Goal: Task Accomplishment & Management: Complete application form

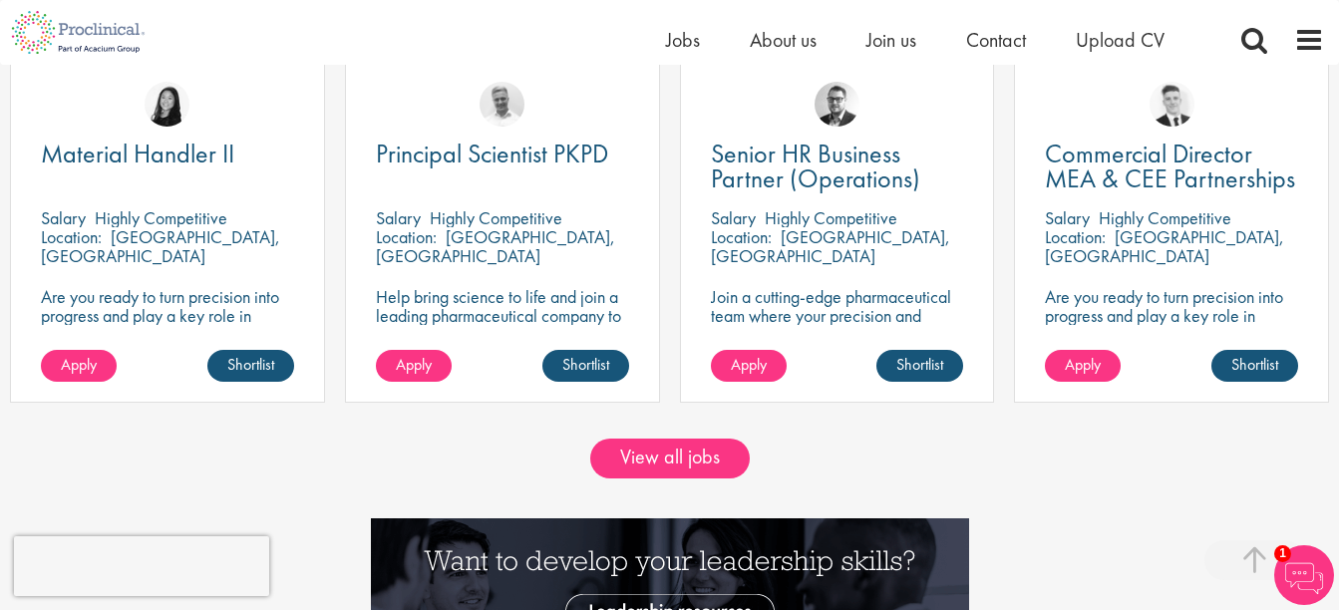
scroll to position [1695, 0]
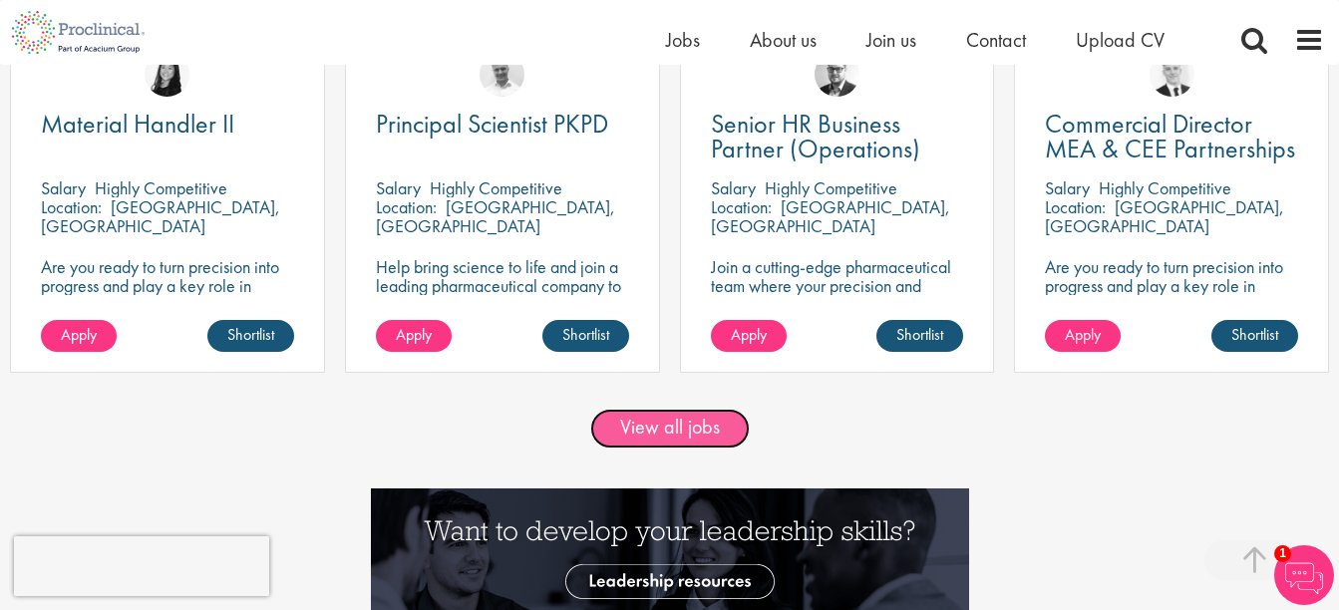
click at [657, 433] on link "View all jobs" at bounding box center [670, 429] width 160 height 40
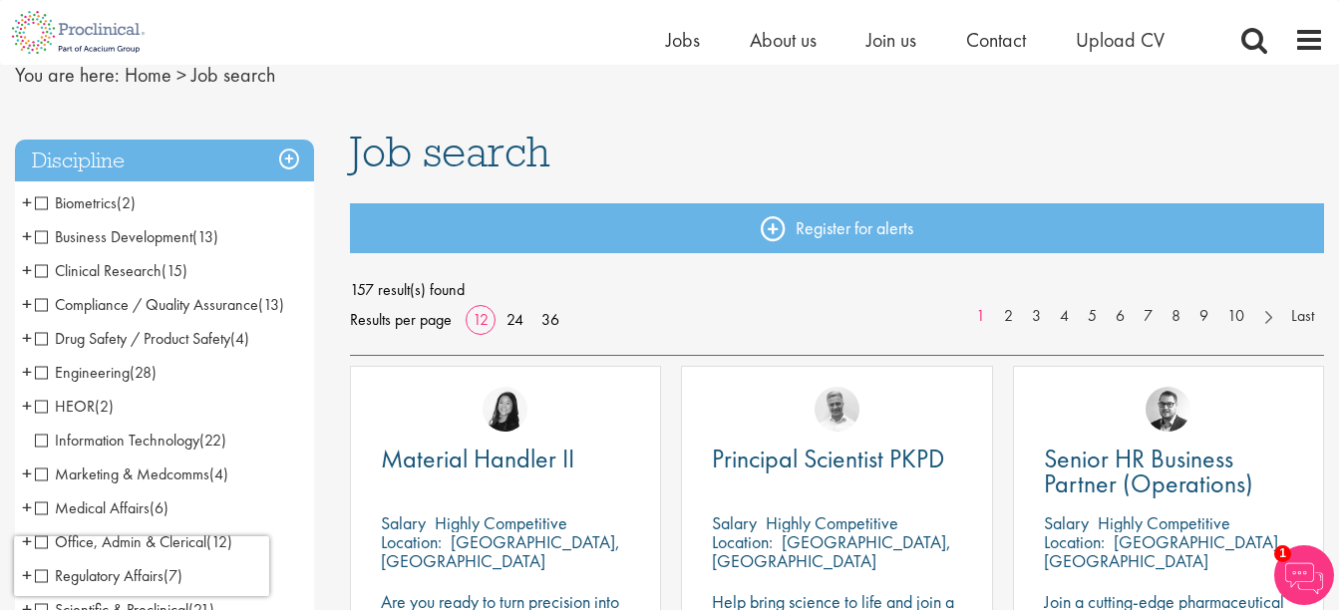
scroll to position [964, 0]
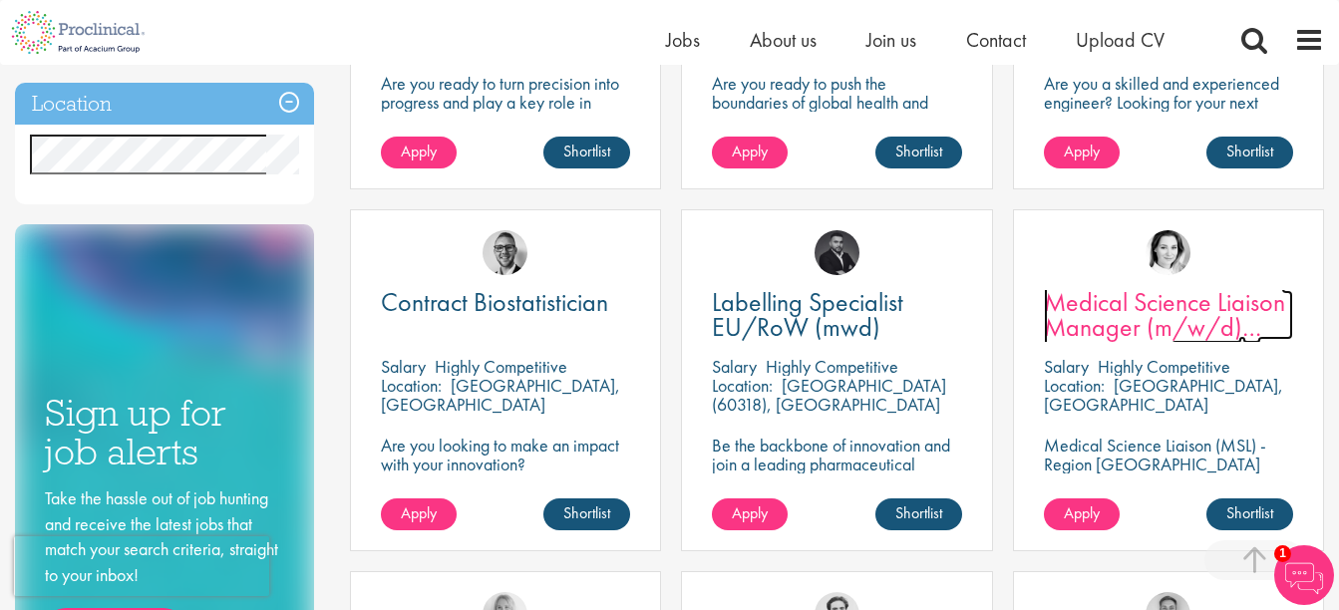
click at [1151, 313] on span "Medical Science Liaison Manager (m/w/d) Nephrologie" at bounding box center [1164, 327] width 241 height 84
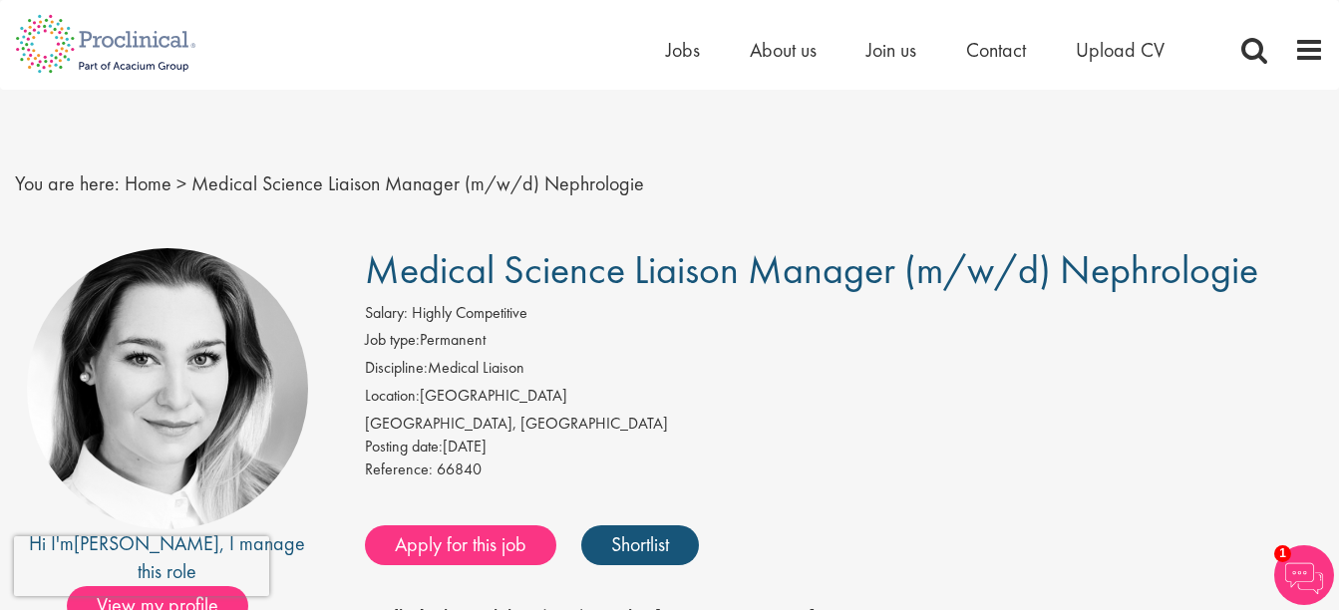
click at [899, 161] on nav "You are here: Home > Medical Science Liaison Manager (m/w/d) Nephrologie" at bounding box center [669, 184] width 1309 height 49
click at [1009, 52] on span "Contact" at bounding box center [996, 50] width 60 height 26
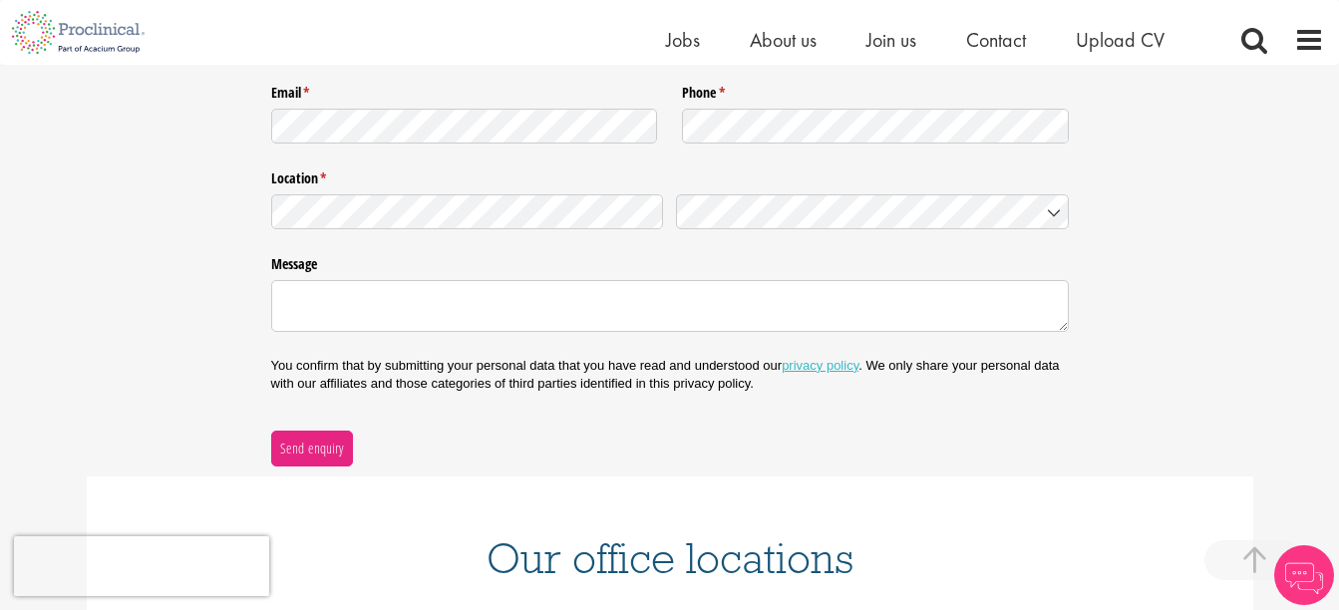
scroll to position [851, 0]
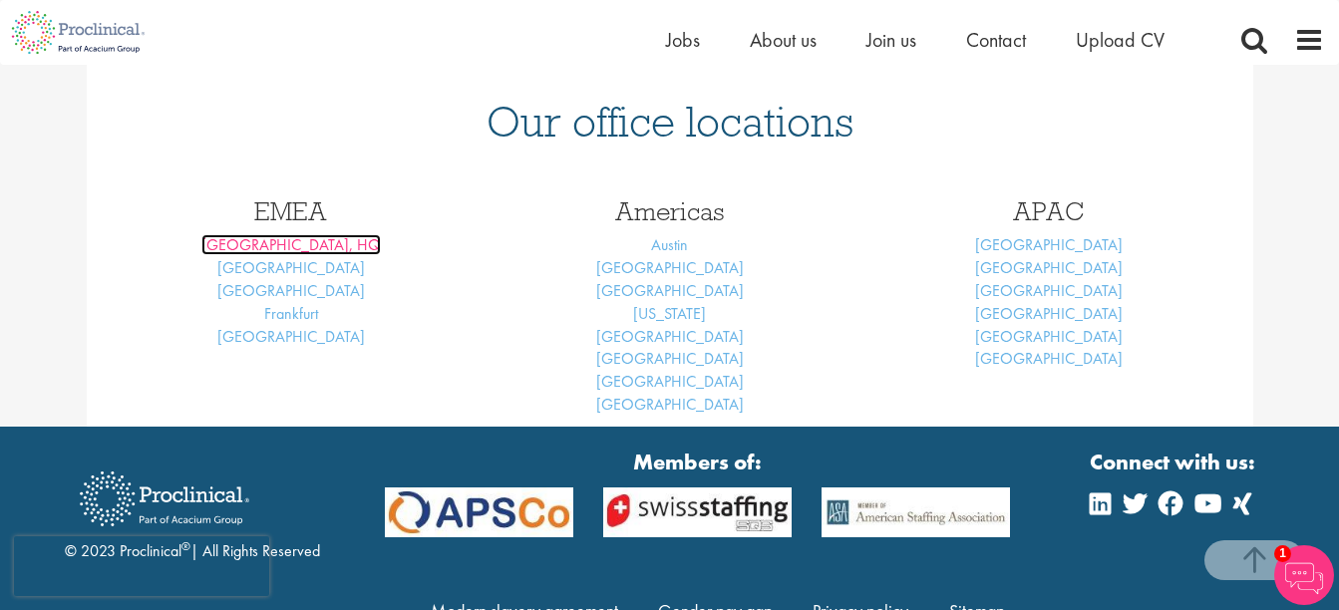
click at [290, 242] on link "London, HQ" at bounding box center [291, 244] width 180 height 21
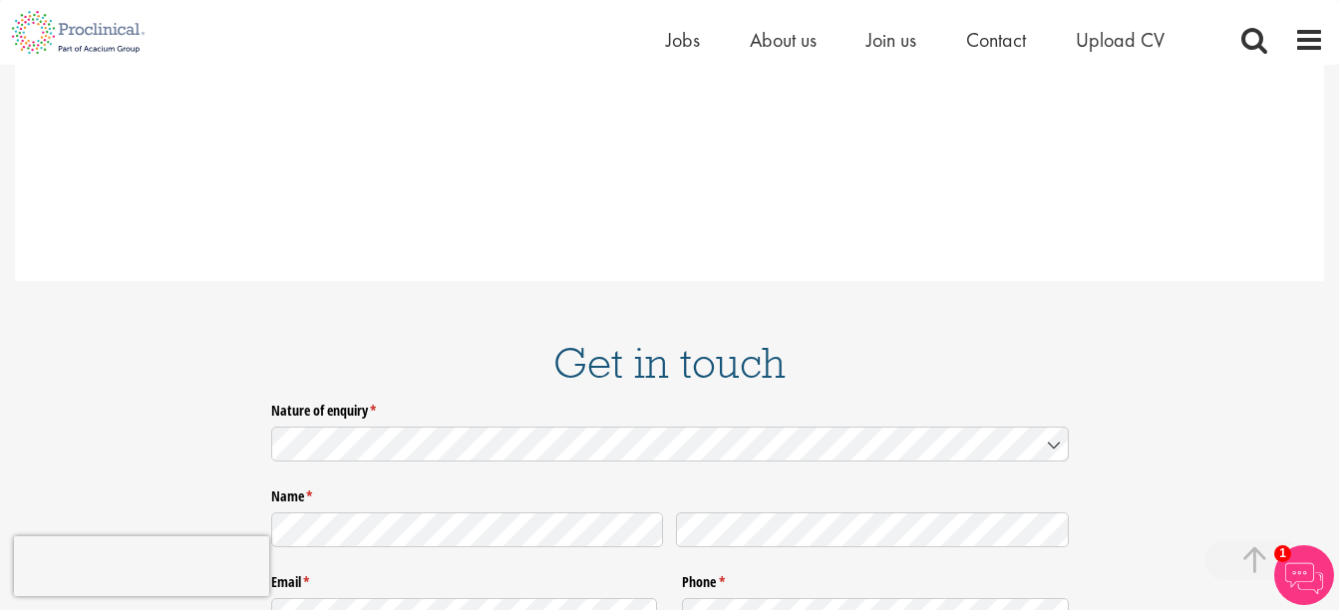
scroll to position [3012, 0]
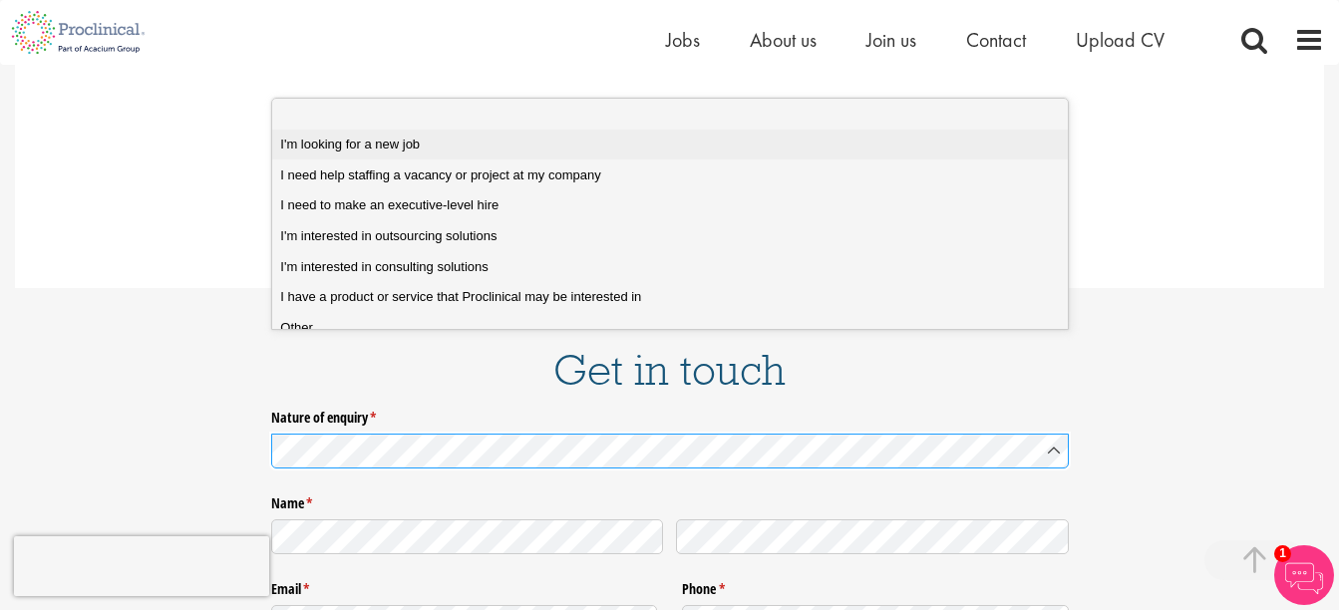
click at [669, 131] on job "I'm looking for a new job" at bounding box center [677, 145] width 811 height 31
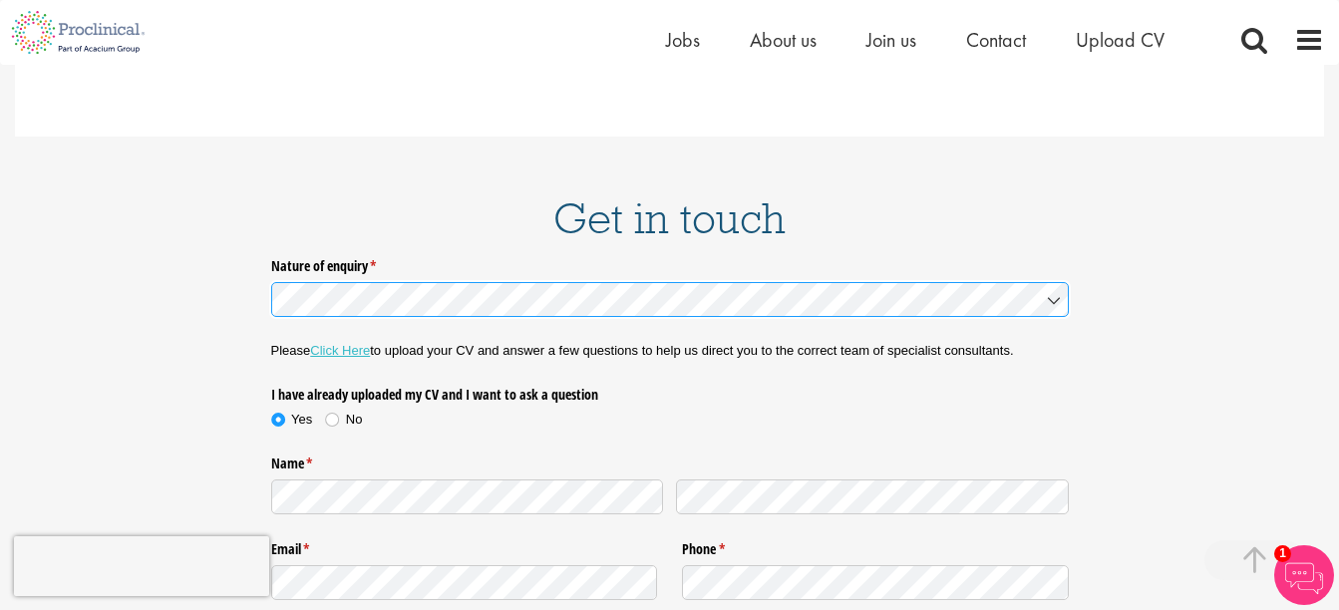
scroll to position [3231, 0]
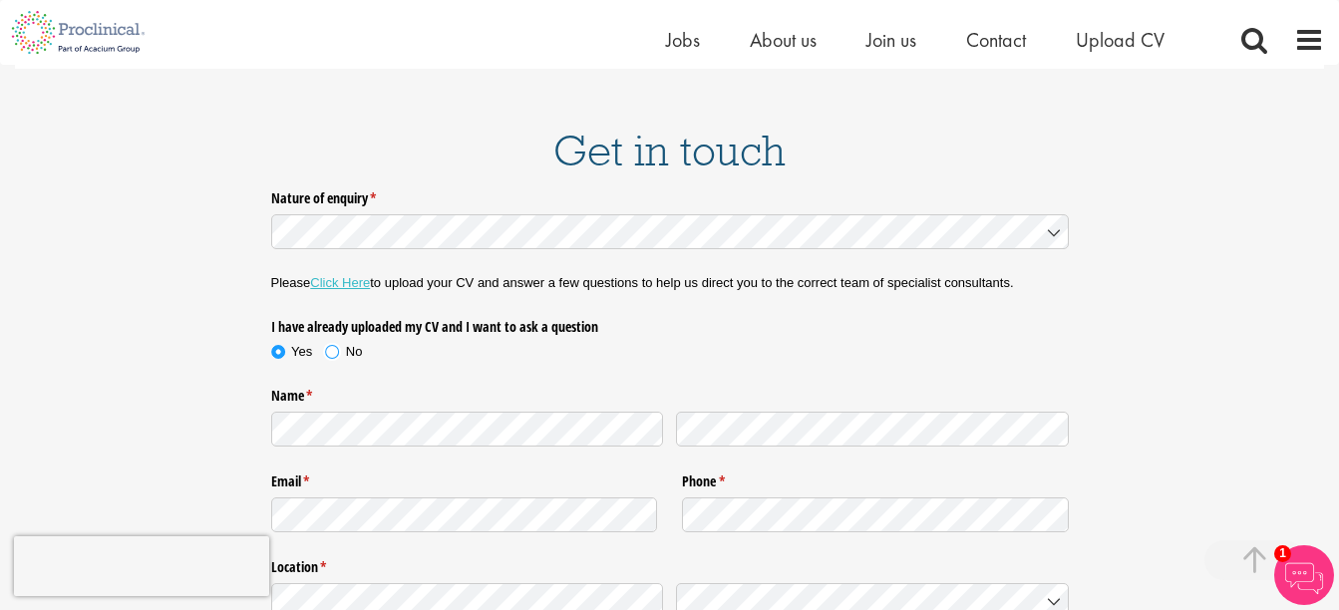
click at [329, 342] on span at bounding box center [332, 352] width 20 height 20
click at [521, 460] on div "Email * (required) Phone * (required)" at bounding box center [670, 503] width 798 height 86
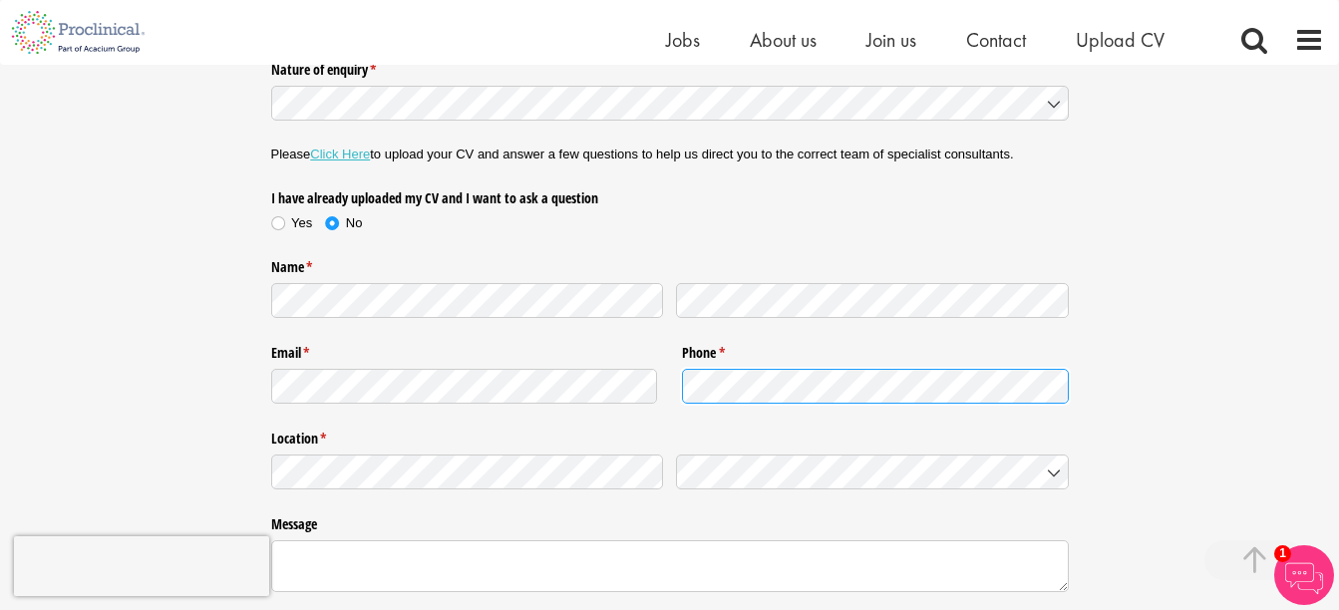
scroll to position [3383, 0]
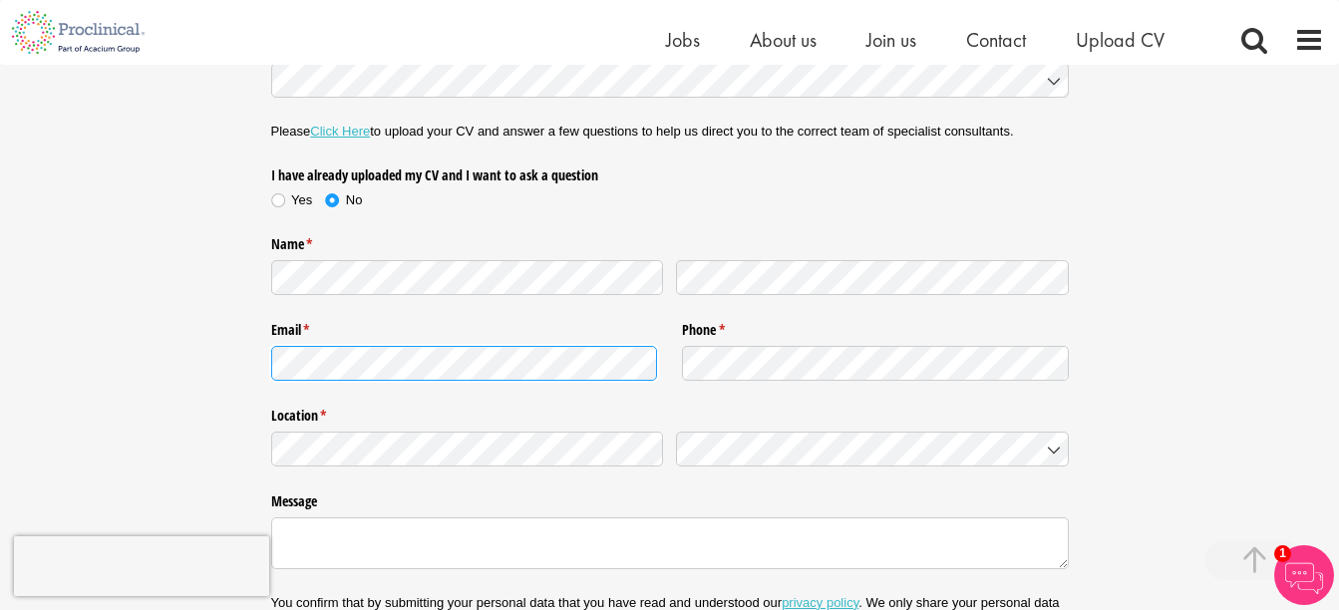
click at [109, 239] on div "Nature of enquiry * (required) Please Click Here to upload your CV and answer a…" at bounding box center [669, 367] width 1309 height 673
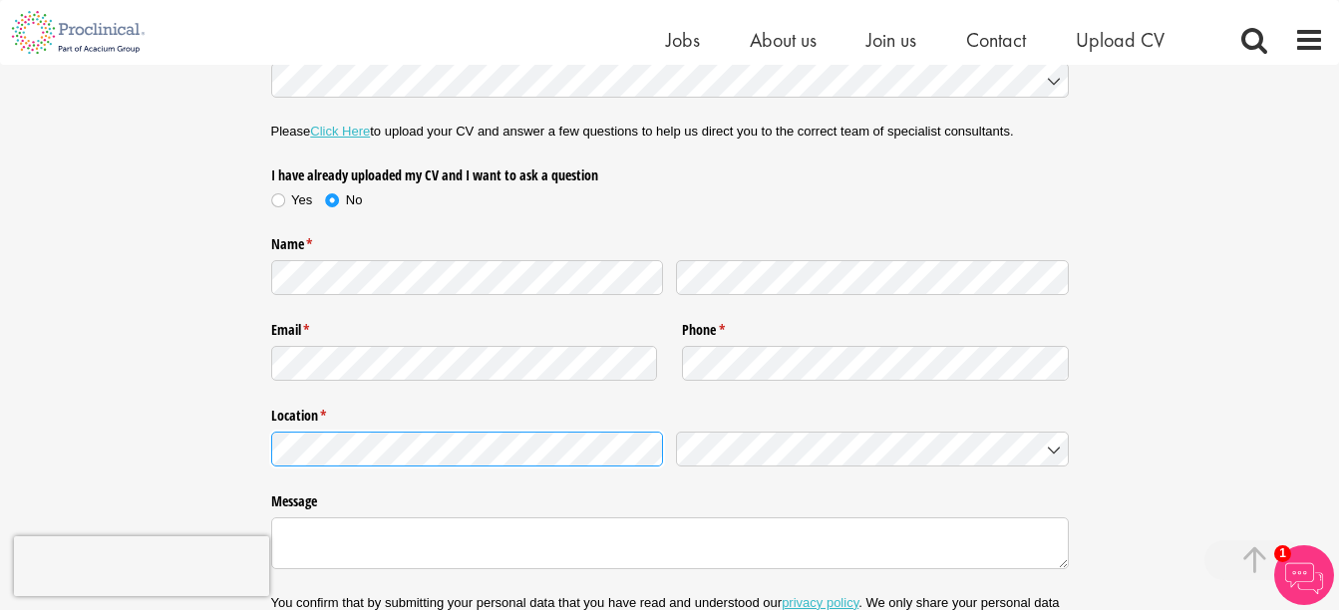
click at [210, 343] on div "Nature of enquiry * (required) Please Click Here to upload your CV and answer a…" at bounding box center [669, 367] width 1309 height 673
click at [887, 547] on div "Nature of enquiry * (required) Please Click Here to upload your CV and answer a…" at bounding box center [670, 367] width 798 height 673
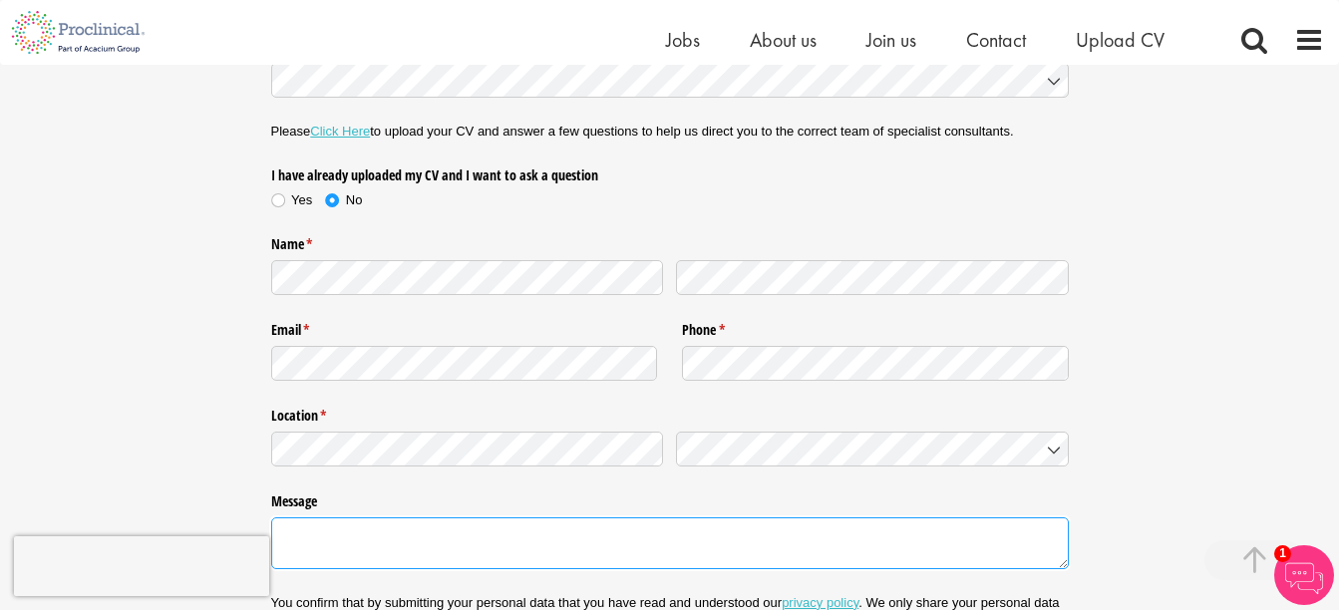
click at [722, 518] on textarea "Message" at bounding box center [670, 544] width 798 height 52
paste textarea "My name is [Your Name], and I am a GPhC-registered pharmacist with a strong bac…"
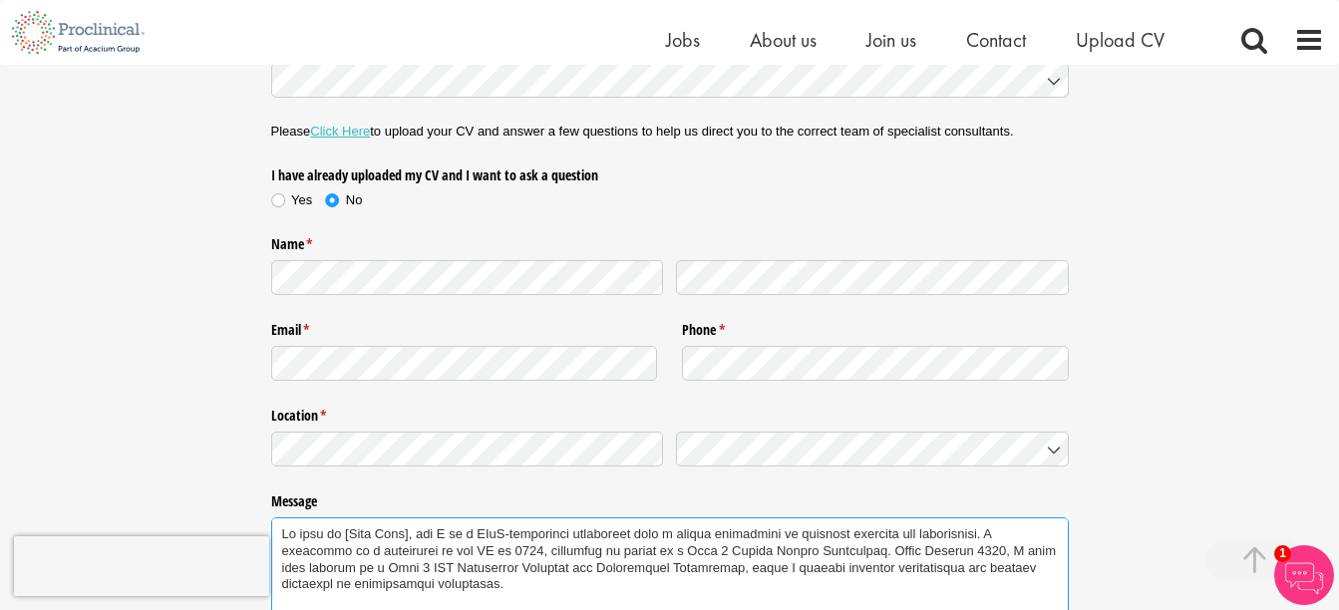
drag, startPoint x: 350, startPoint y: 442, endPoint x: 424, endPoint y: 444, distance: 73.8
click at [424, 518] on textarea "Message" at bounding box center [670, 595] width 798 height 154
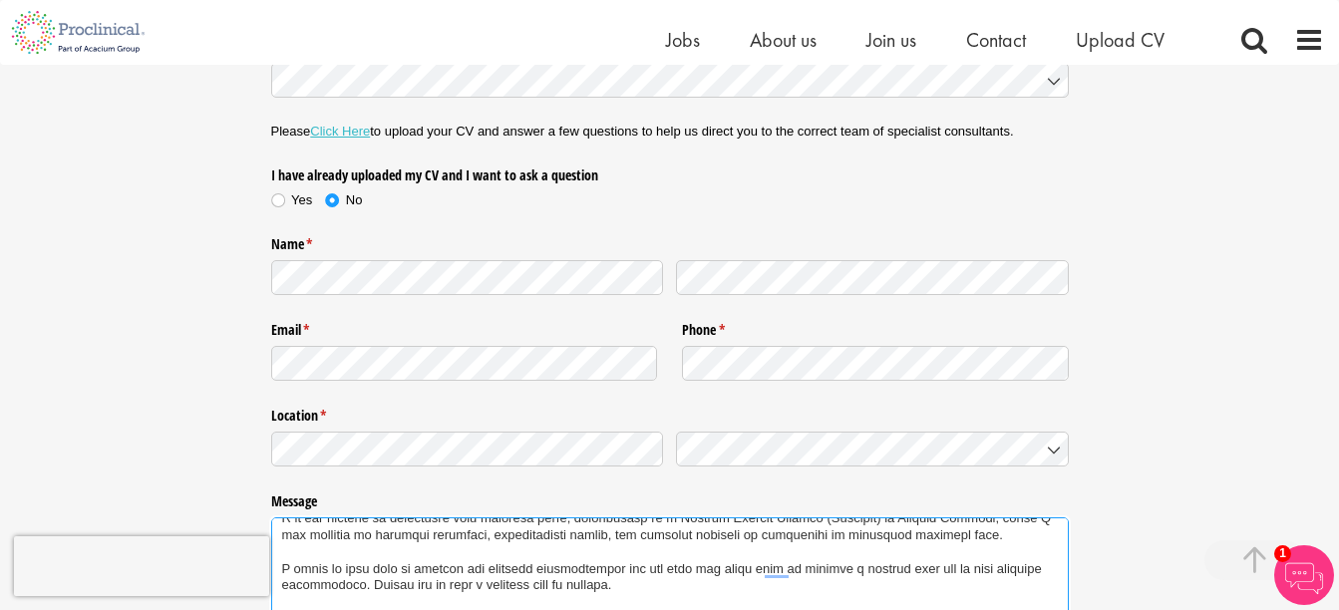
click at [458, 566] on textarea "Message" at bounding box center [670, 595] width 798 height 154
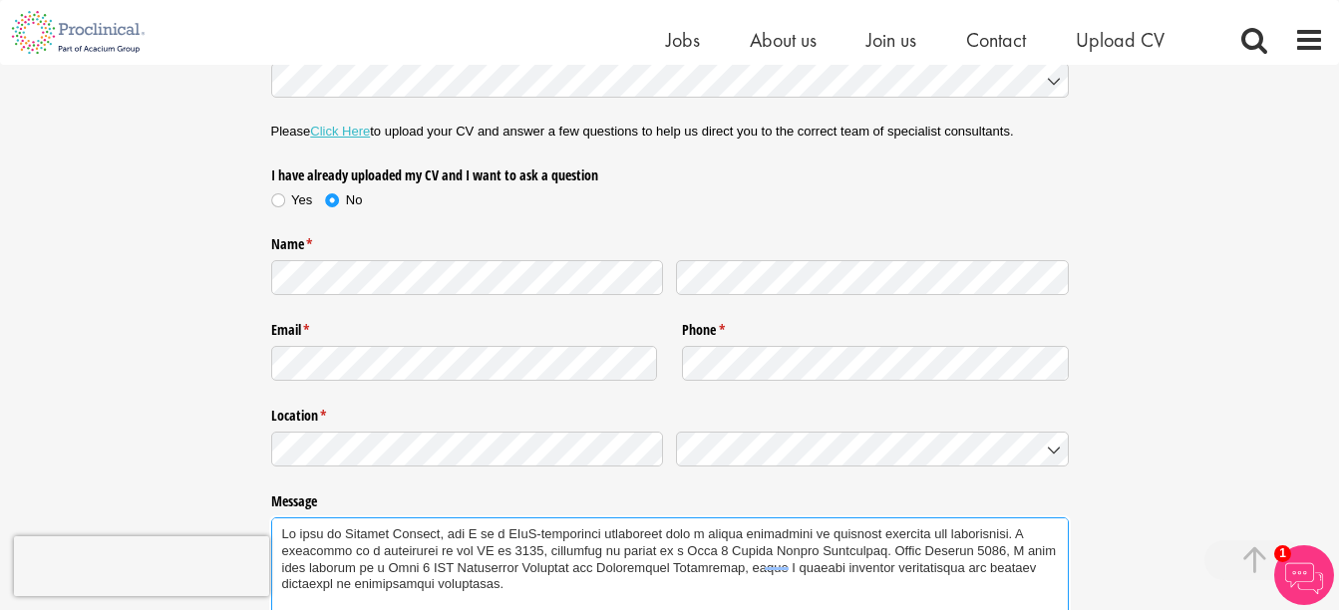
scroll to position [0, 0]
drag, startPoint x: 458, startPoint y: 566, endPoint x: 189, endPoint y: 214, distance: 442.6
click at [189, 214] on div "Nature of enquiry * (required) Please Click Here to upload your CV and answer a…" at bounding box center [669, 418] width 1309 height 775
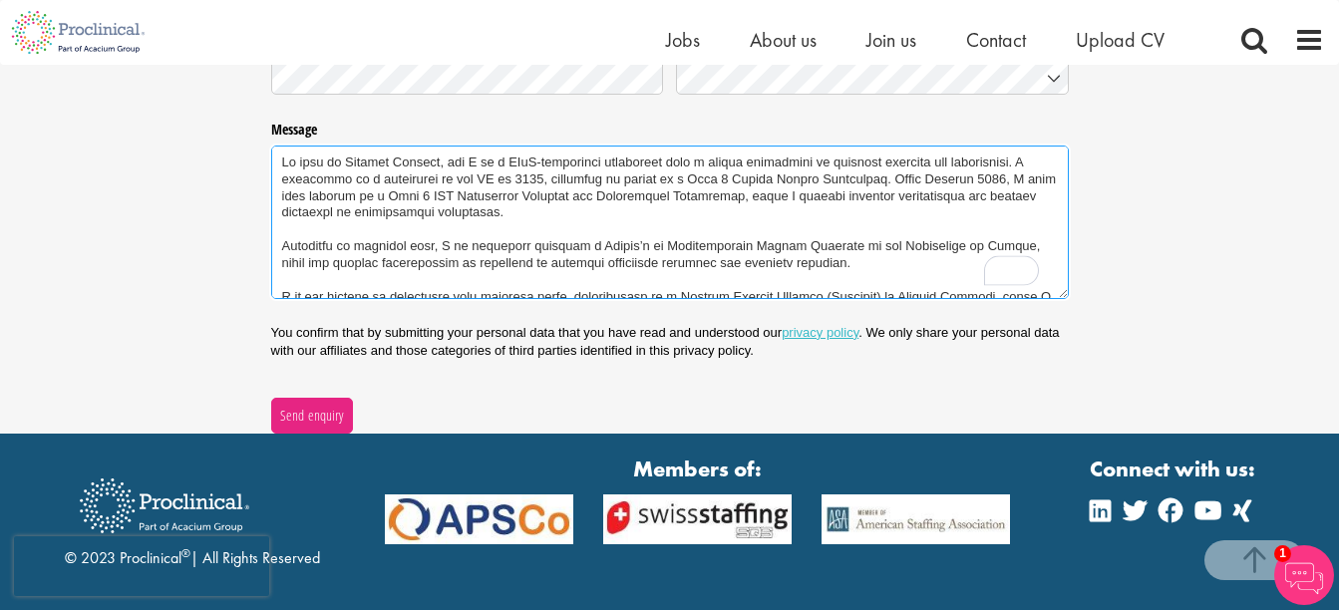
scroll to position [3763, 0]
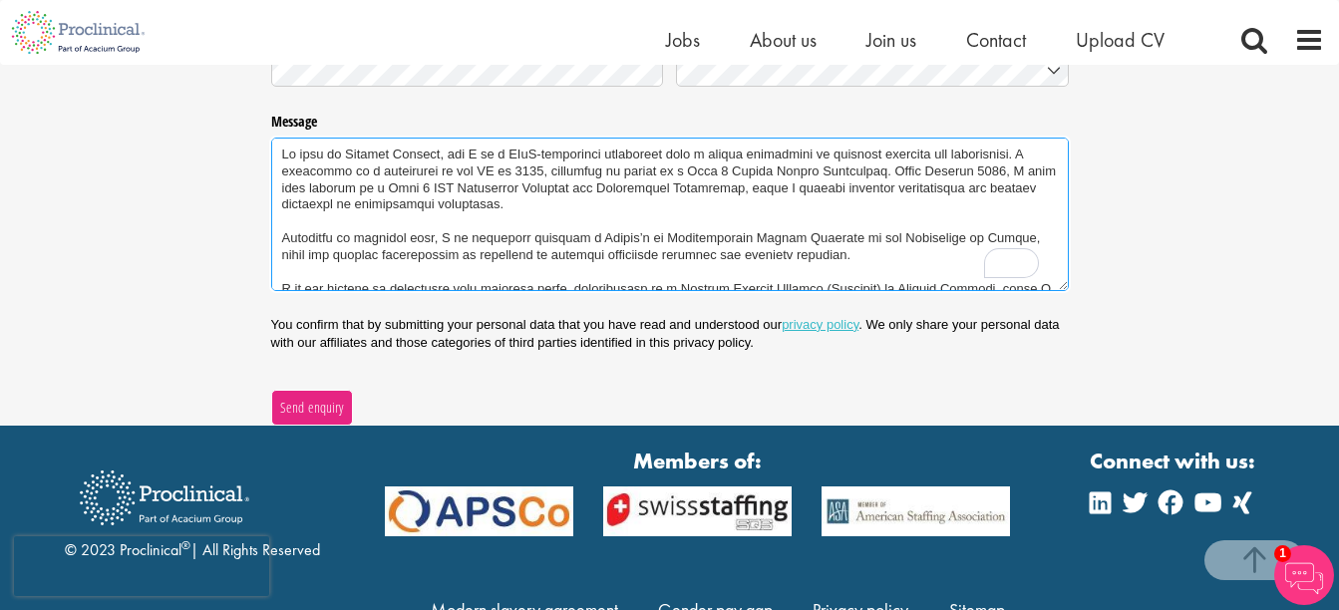
type textarea "Lo ipsu do Sitamet Consect, adi E se d EIuS-temporinci utlaboreet dolo m aliqua…"
click at [299, 397] on span "Send enquiry" at bounding box center [311, 408] width 65 height 22
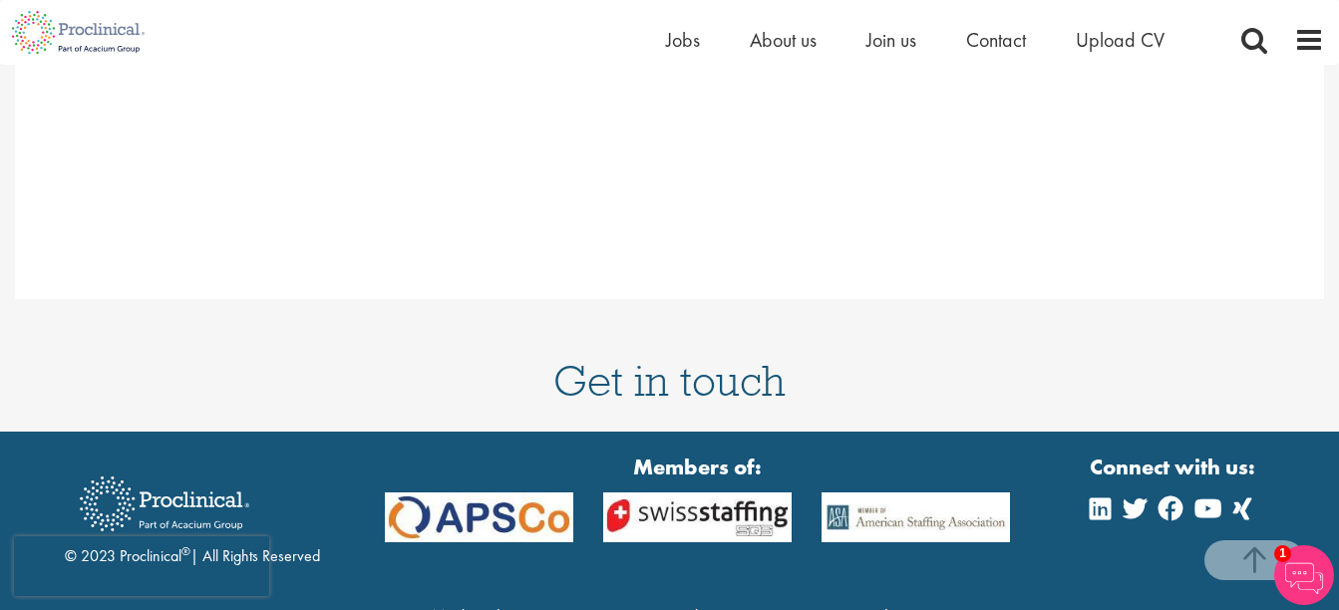
scroll to position [3020, 0]
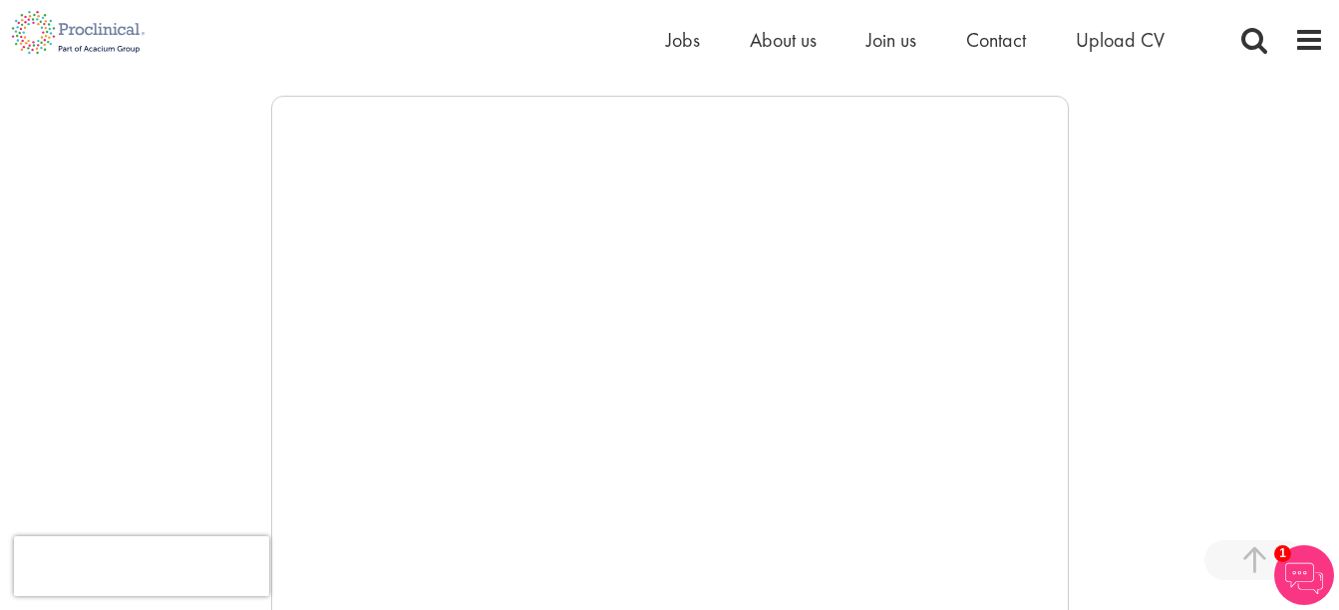
scroll to position [595, 0]
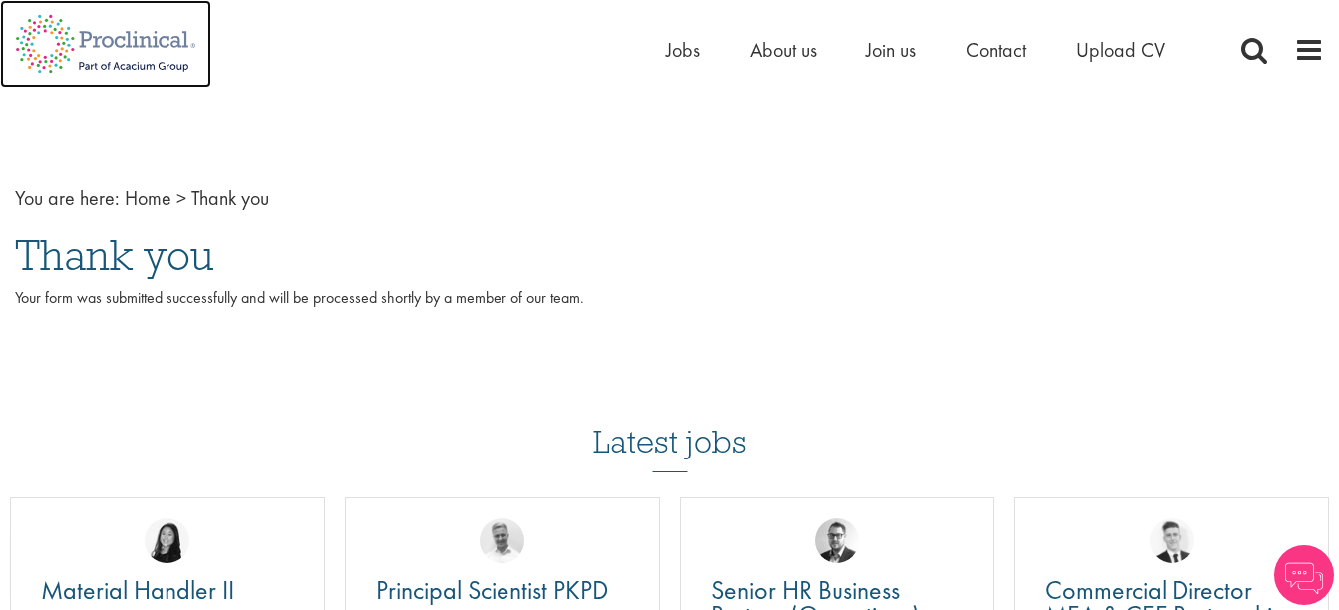
click at [125, 44] on img at bounding box center [105, 44] width 211 height 88
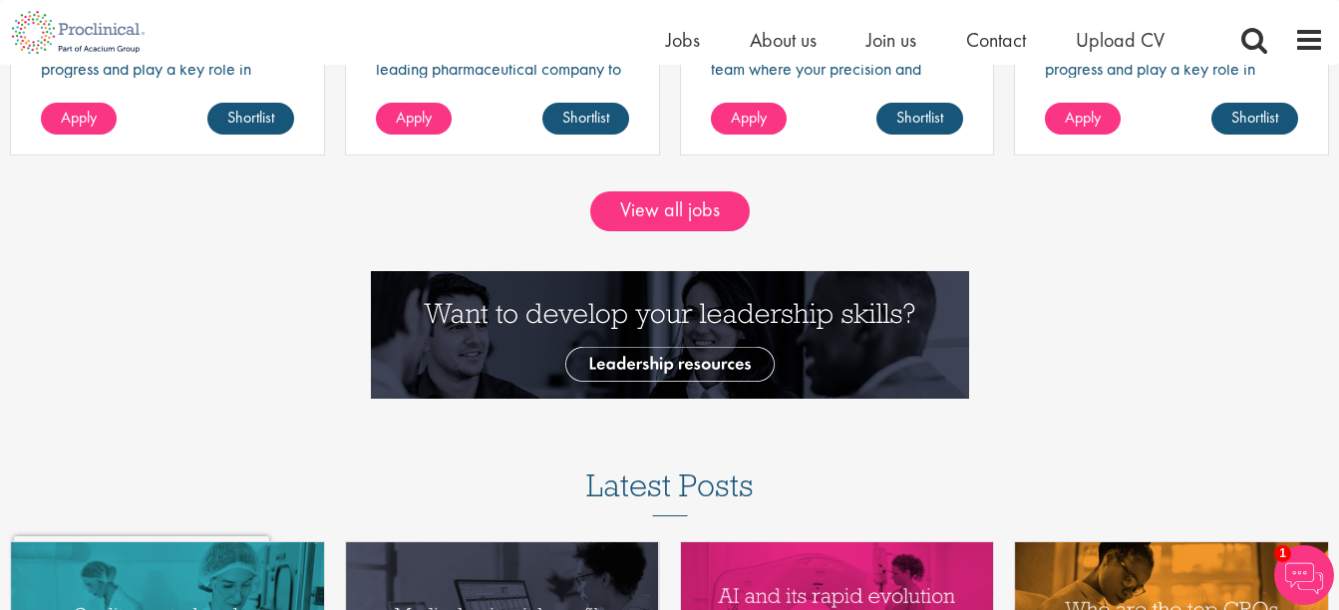
scroll to position [1852, 0]
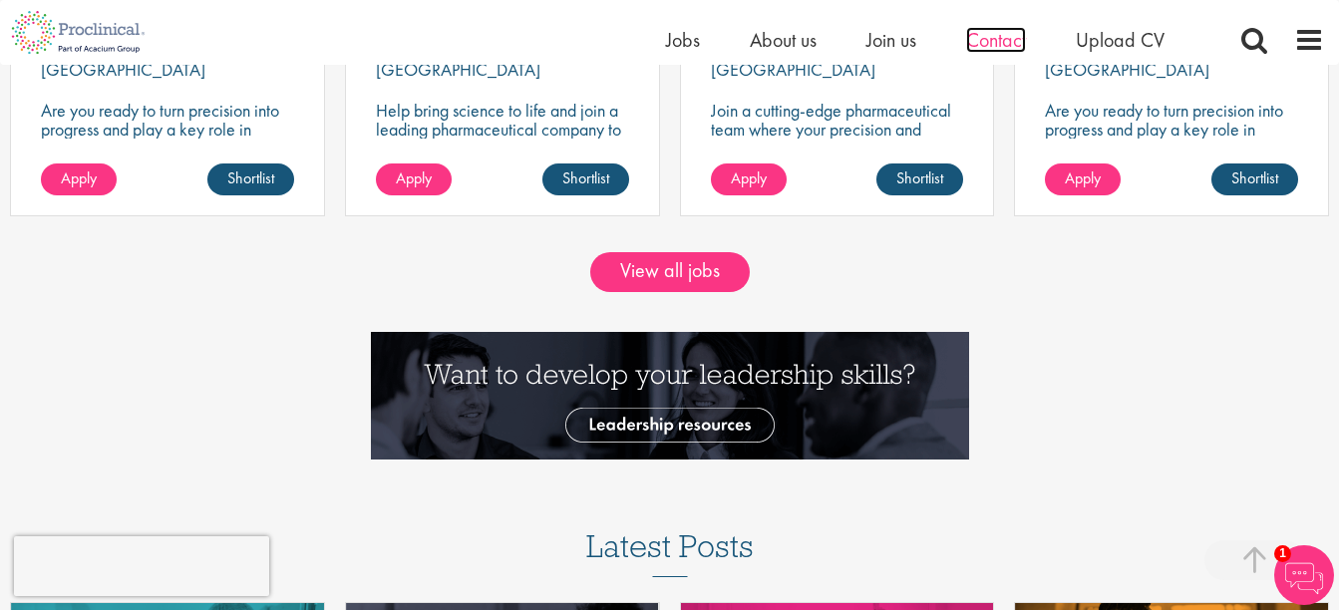
click at [993, 38] on span "Contact" at bounding box center [996, 40] width 60 height 26
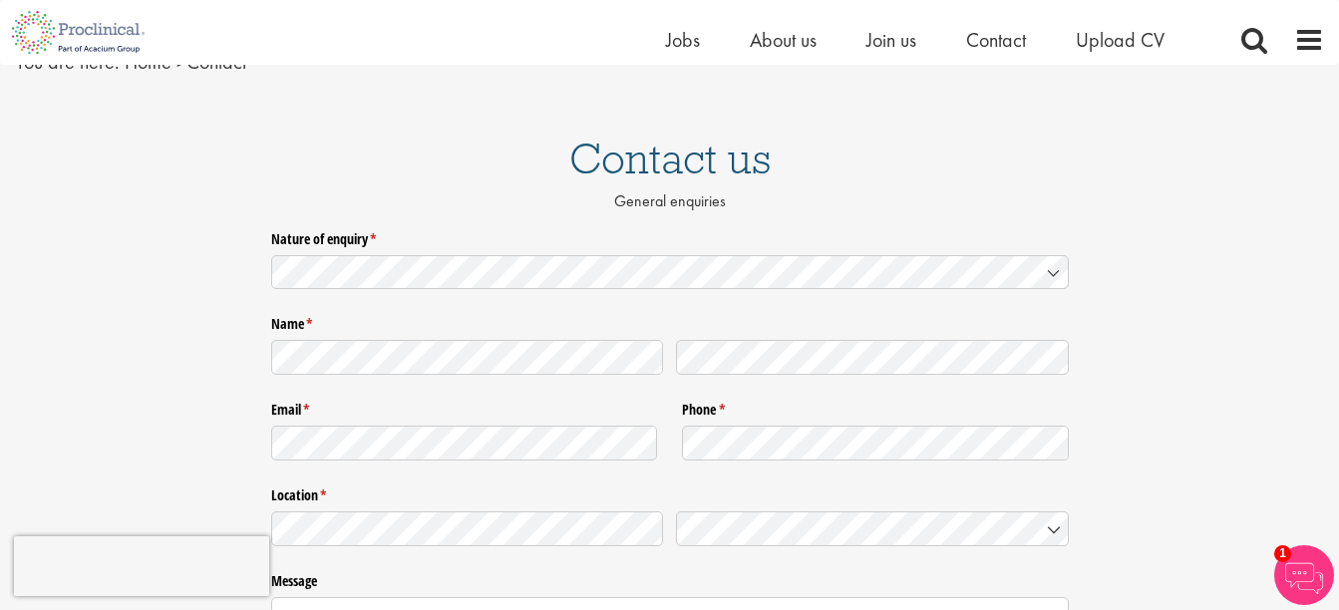
scroll to position [106, 0]
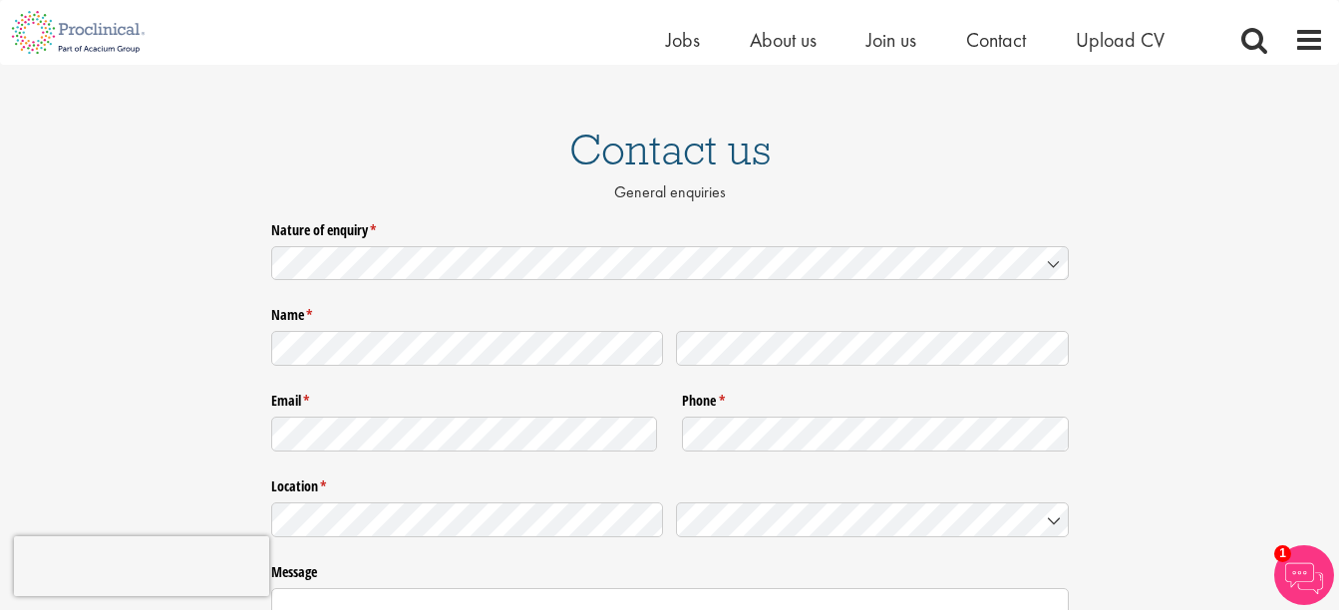
click at [1052, 269] on icon at bounding box center [1054, 264] width 16 height 16
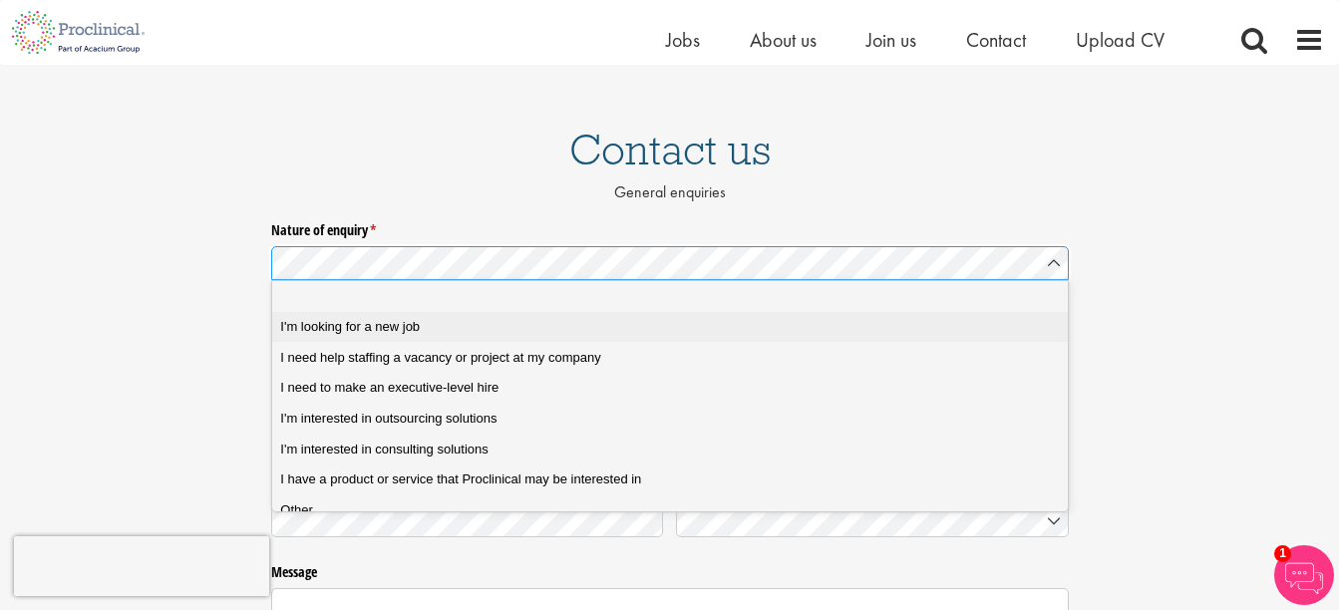
click at [895, 330] on div "I'm looking for a new job" at bounding box center [677, 327] width 794 height 18
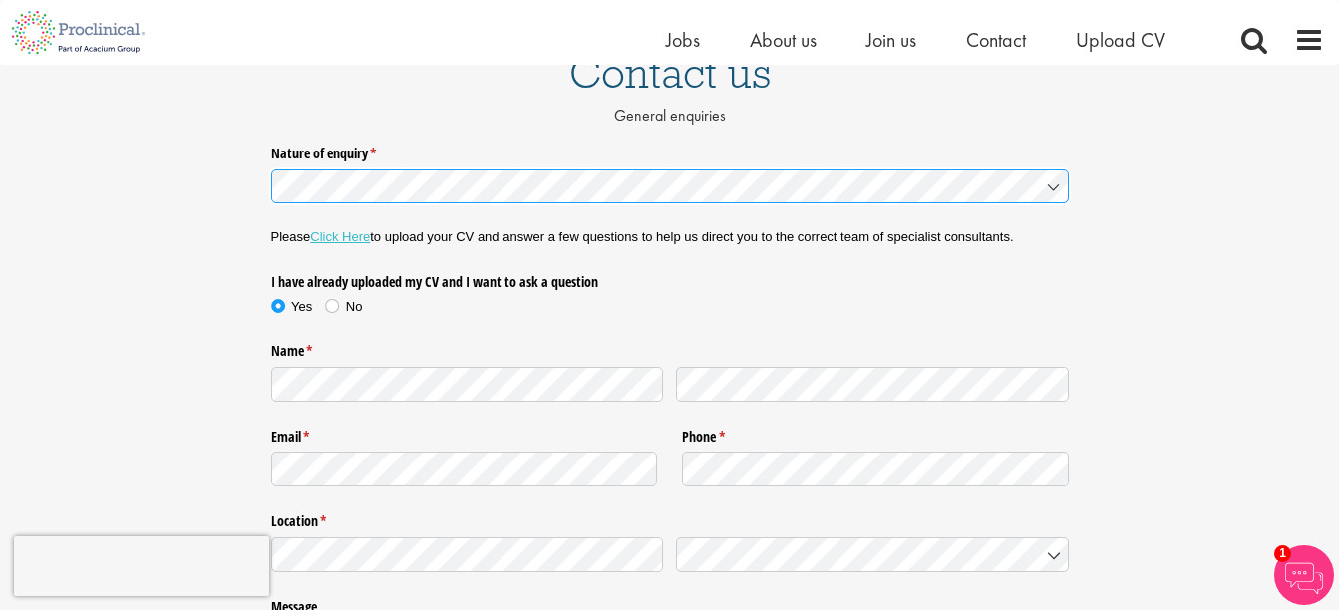
scroll to position [315, 0]
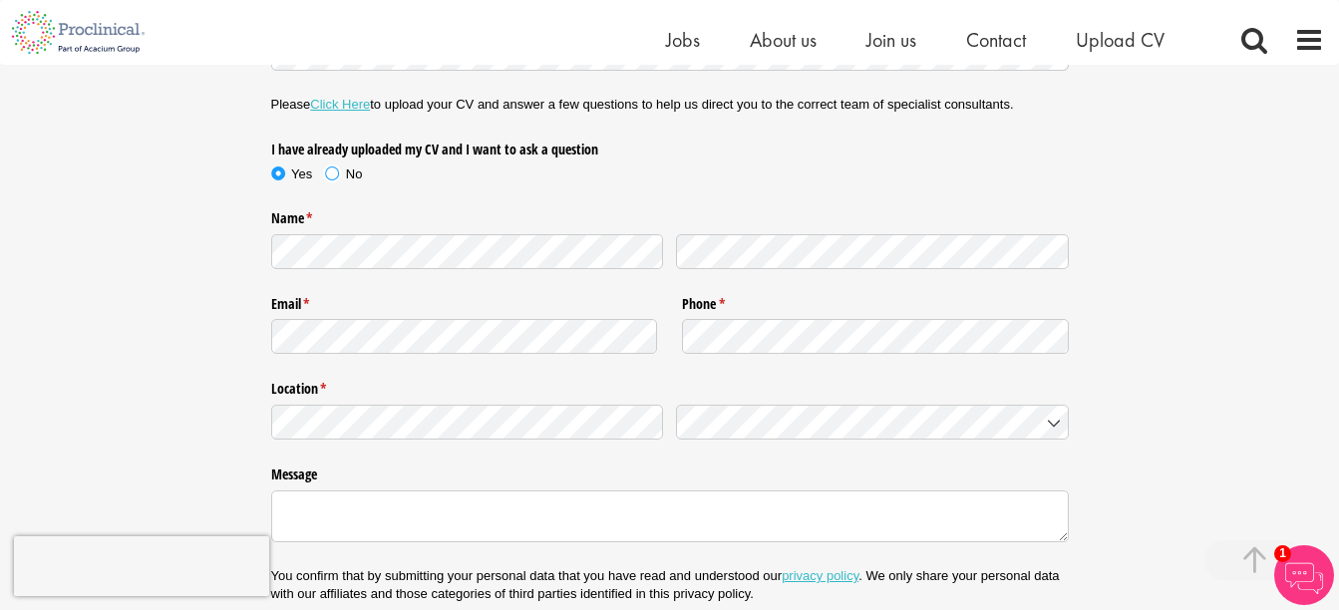
click at [329, 172] on span at bounding box center [332, 174] width 20 height 20
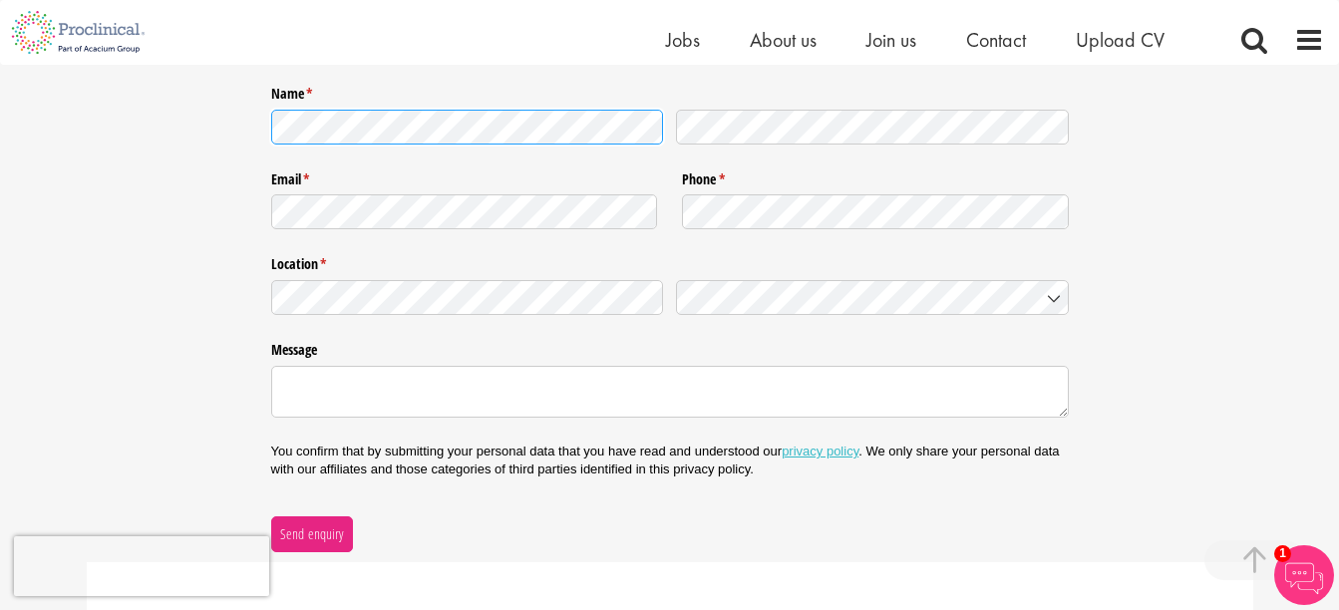
scroll to position [550, 0]
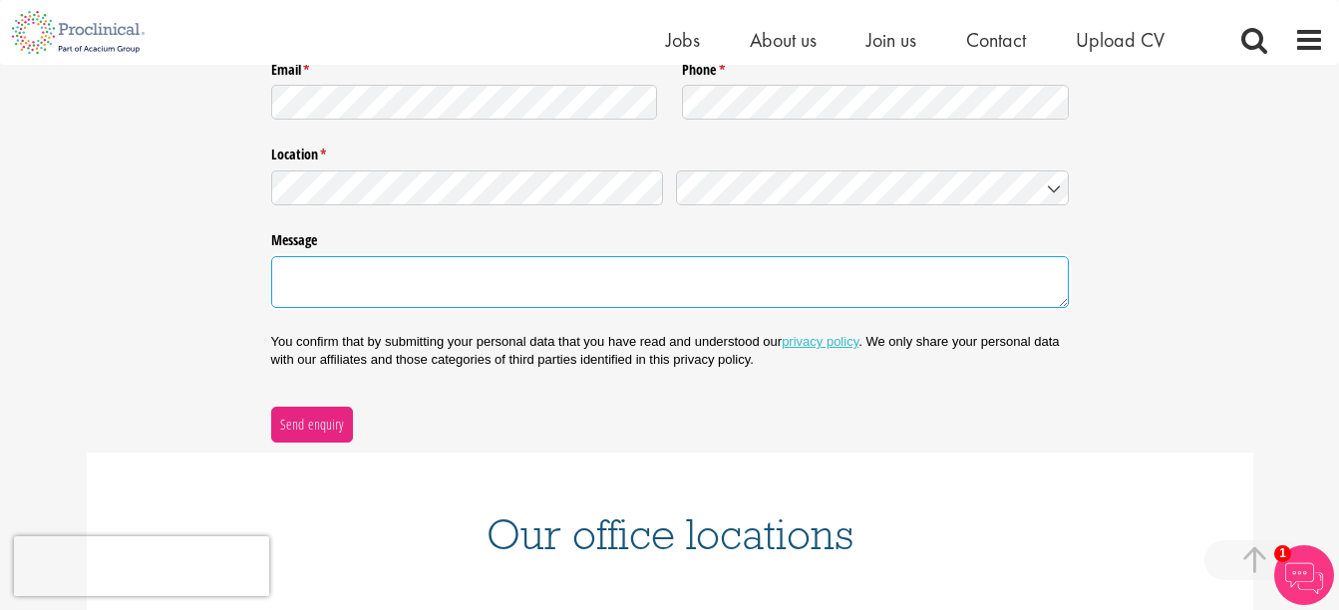
click at [858, 297] on textarea "Message" at bounding box center [670, 282] width 798 height 52
paste textarea "Lo ipsu do Sitamet Consect, adi E se d EIuS-temporinci utlaboreet dolo m aliqua…"
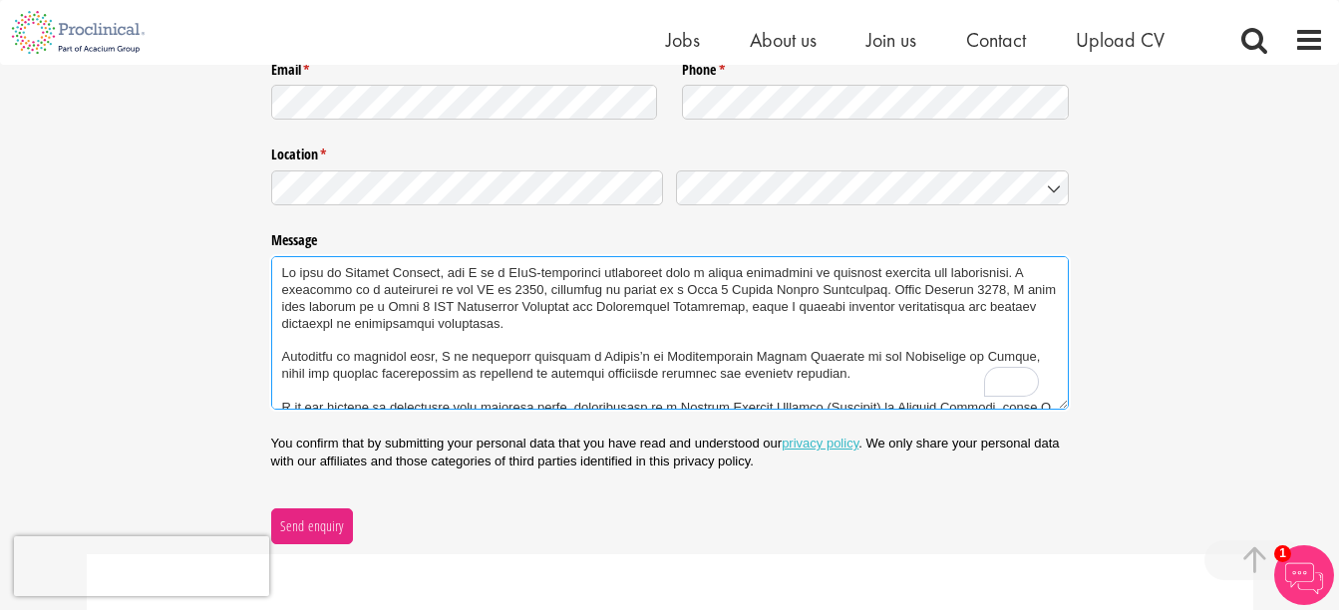
scroll to position [159, 0]
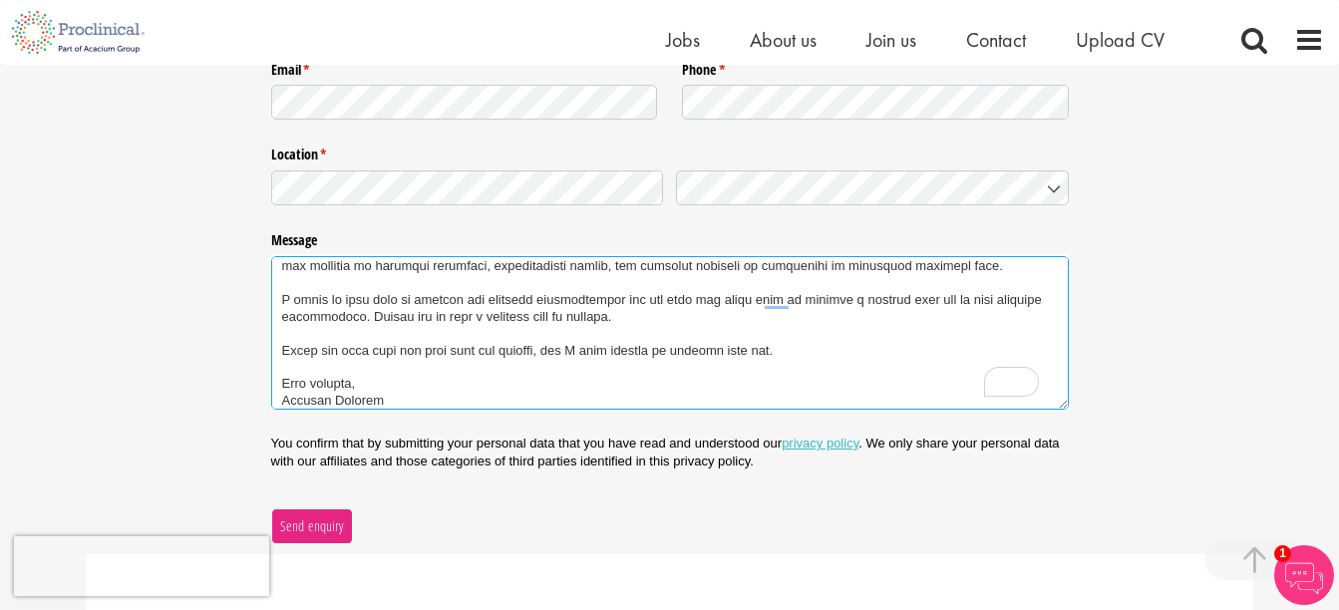
type textarea "Lo ipsu do Sitamet Consect, adi E se d EIuS-temporinci utlaboreet dolo m aliqua…"
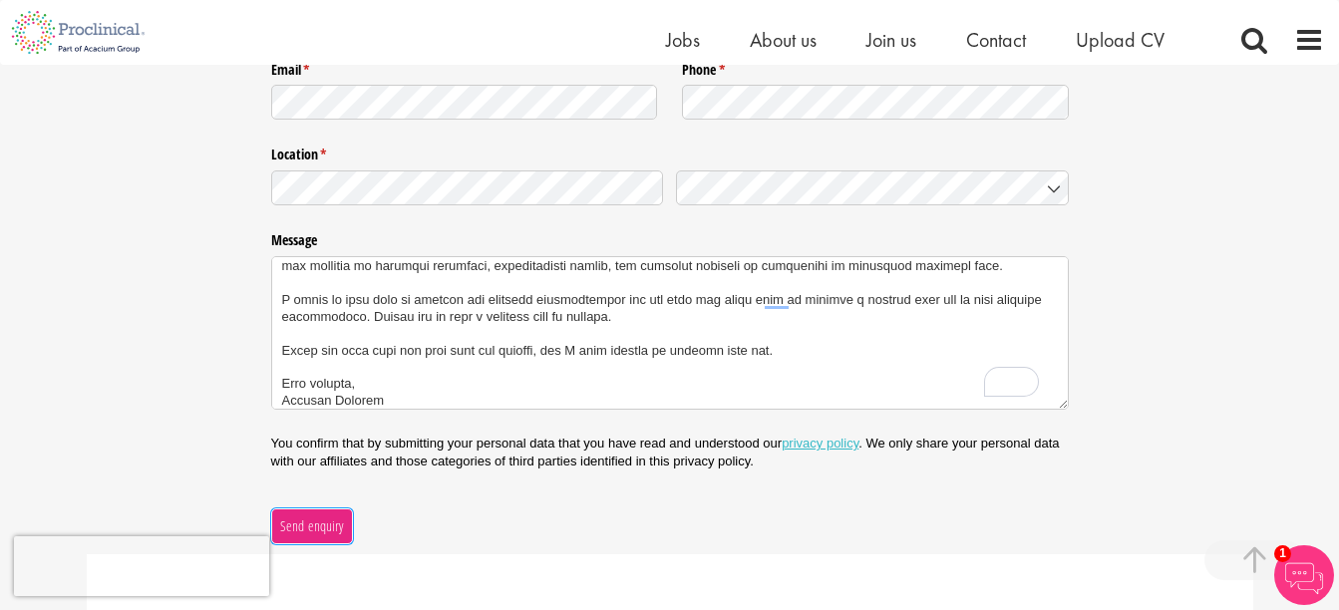
click at [339, 530] on span "Send enquiry" at bounding box center [311, 527] width 65 height 22
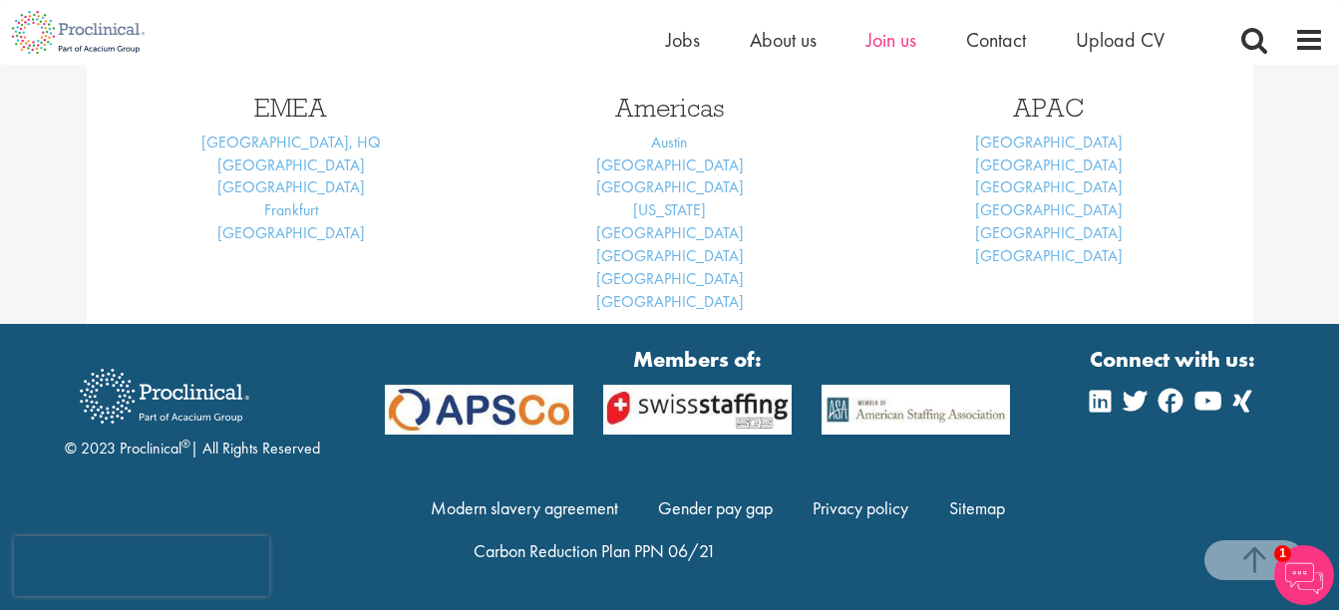
scroll to position [319, 0]
